Goal: Information Seeking & Learning: Find specific fact

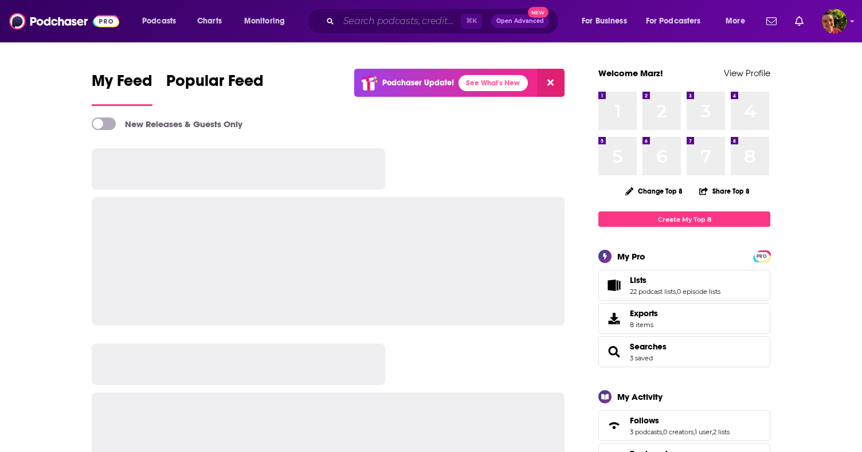
click at [351, 20] on input "Search podcasts, credits, & more..." at bounding box center [400, 21] width 122 height 18
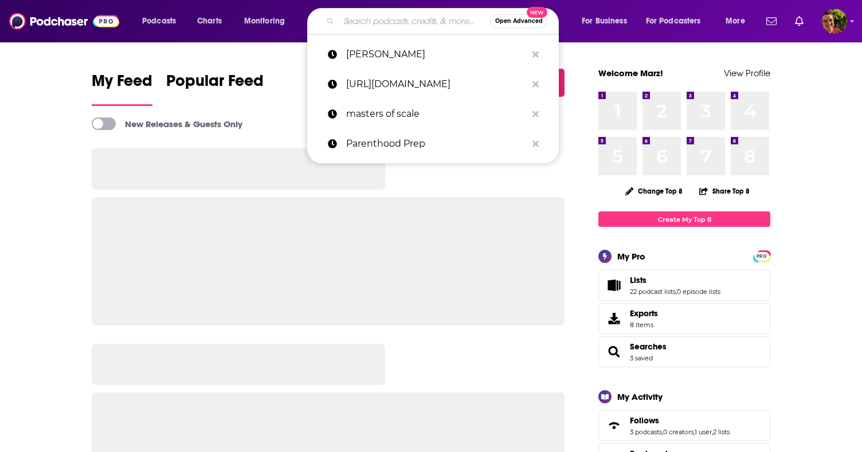
paste input "[PERSON_NAME]"
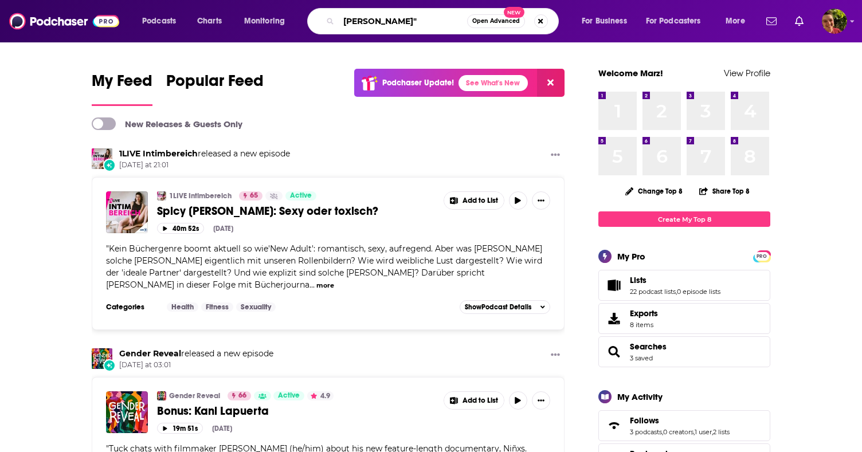
click at [344, 21] on input "[PERSON_NAME]"" at bounding box center [403, 21] width 128 height 18
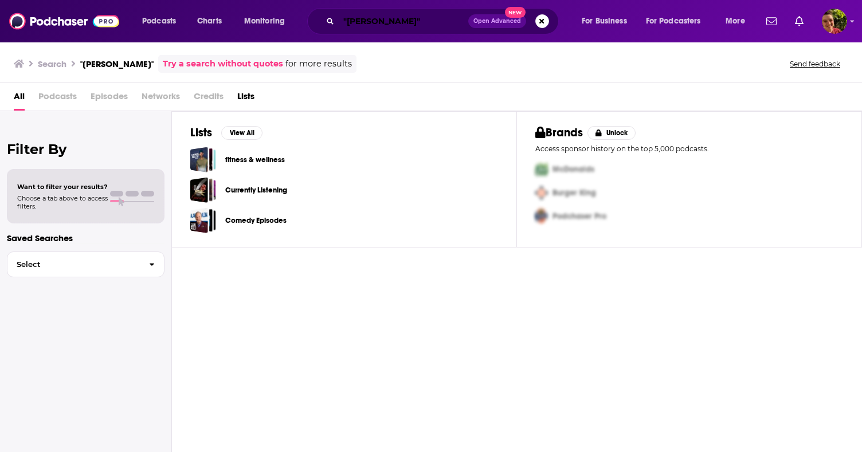
click at [388, 20] on input ""[PERSON_NAME]"" at bounding box center [404, 21] width 130 height 18
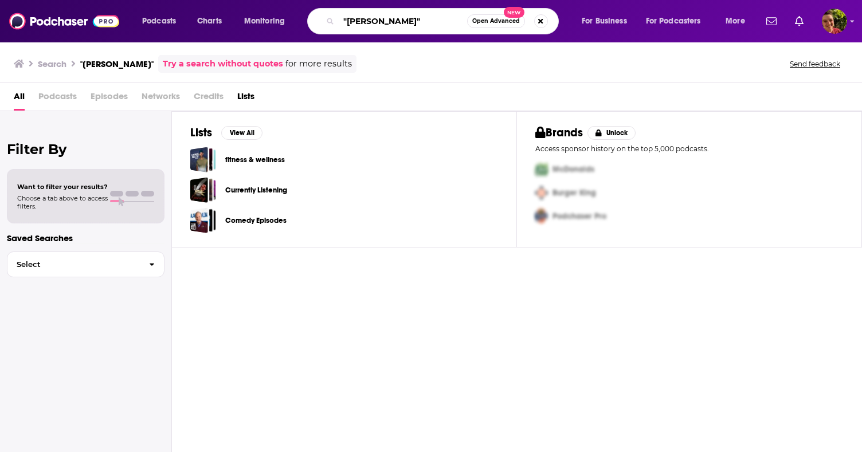
type input ""[PERSON_NAME]""
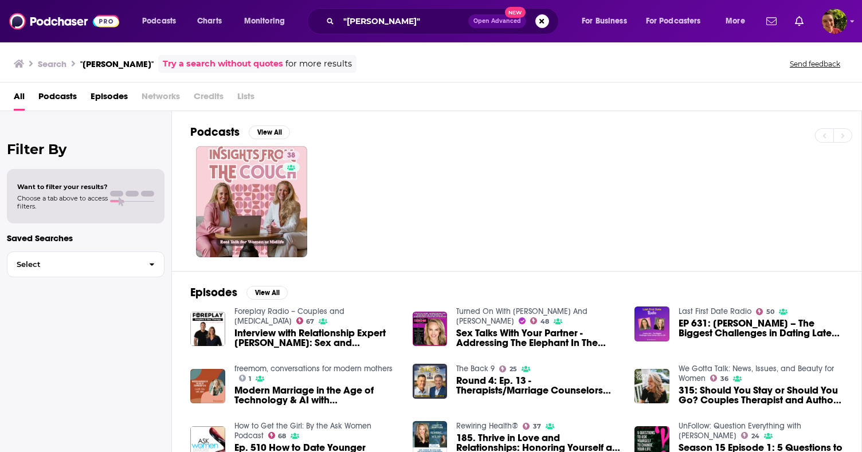
click at [96, 100] on span "Episodes" at bounding box center [109, 99] width 37 height 24
